Goal: Task Accomplishment & Management: Manage account settings

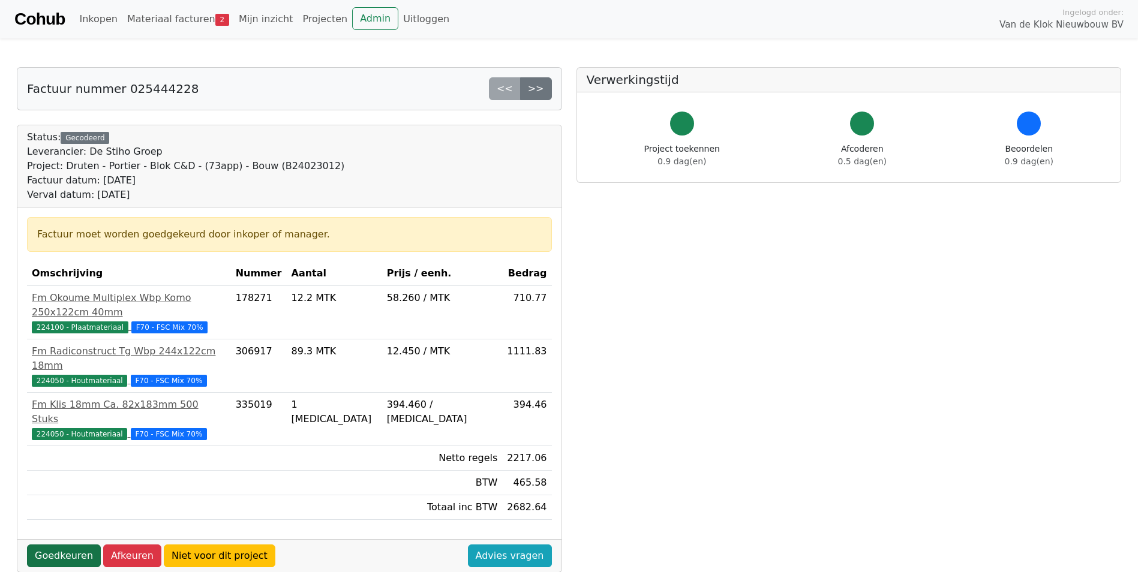
click at [62, 545] on link "Goedkeuren" at bounding box center [64, 556] width 74 height 23
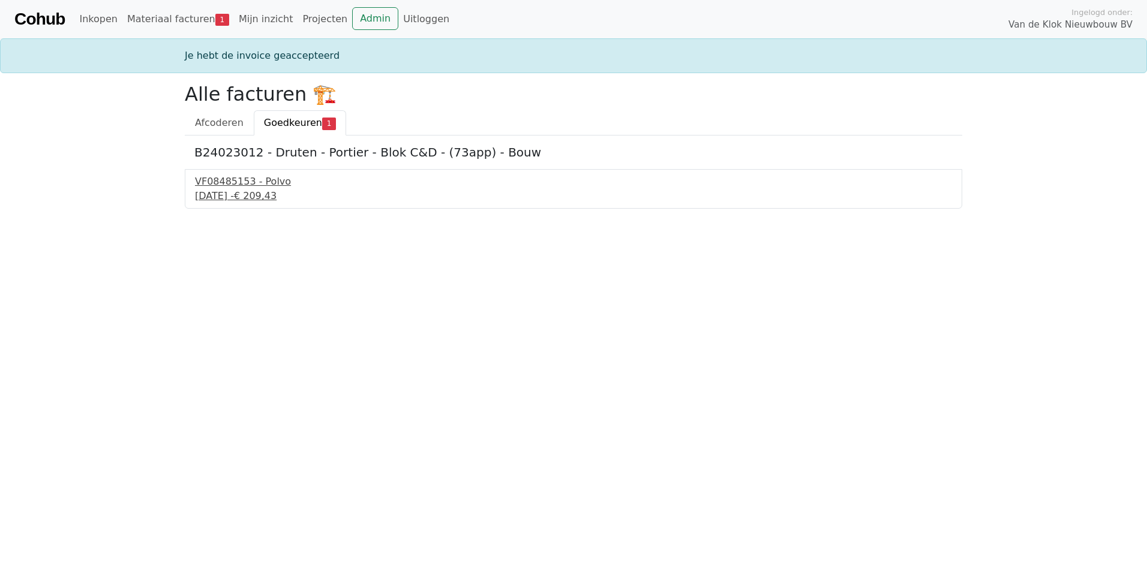
click at [261, 199] on div "[DATE] - € 209,43" at bounding box center [573, 196] width 757 height 14
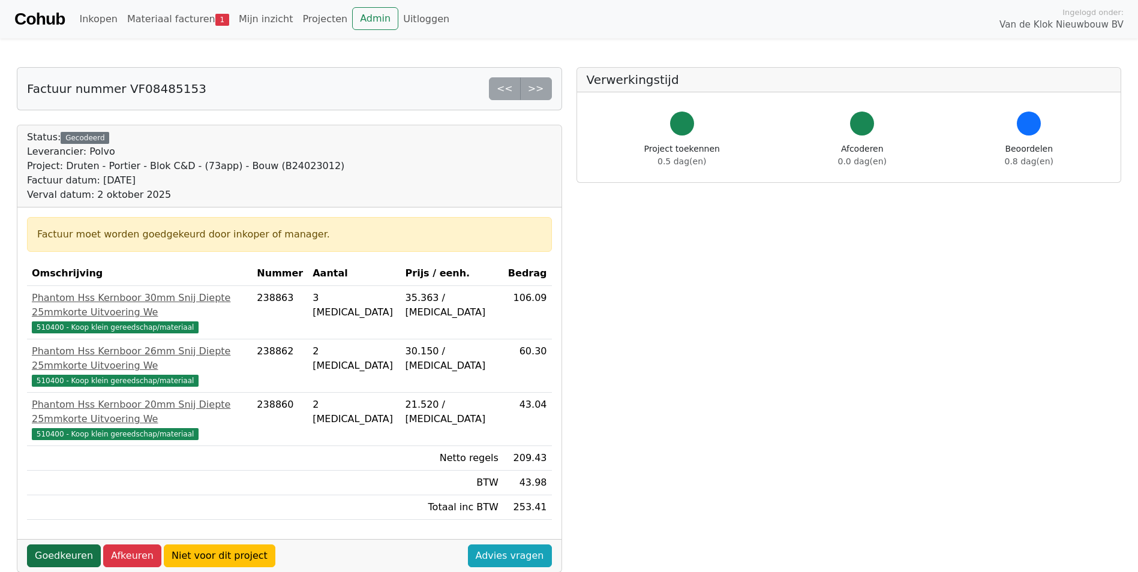
click at [65, 545] on link "Goedkeuren" at bounding box center [64, 556] width 74 height 23
